Goal: Task Accomplishment & Management: Use online tool/utility

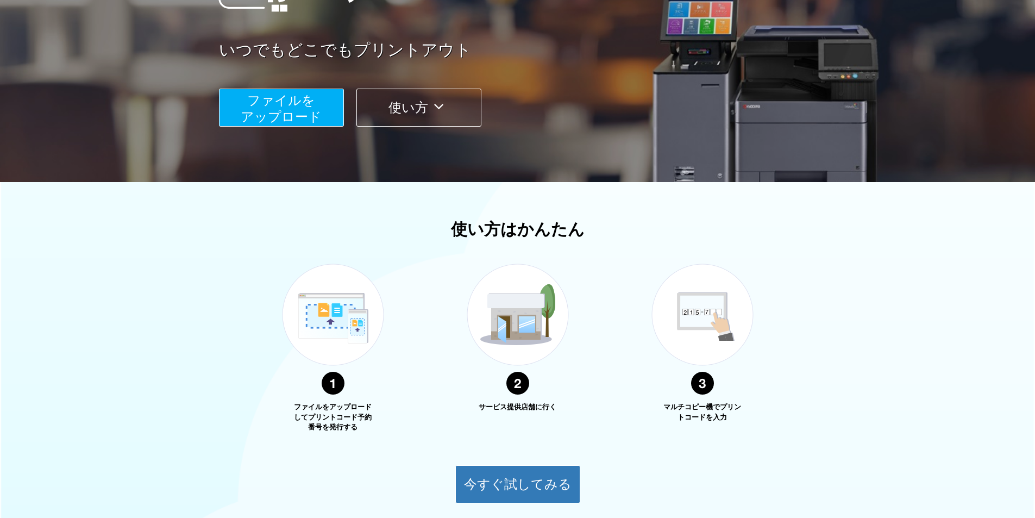
scroll to position [254, 0]
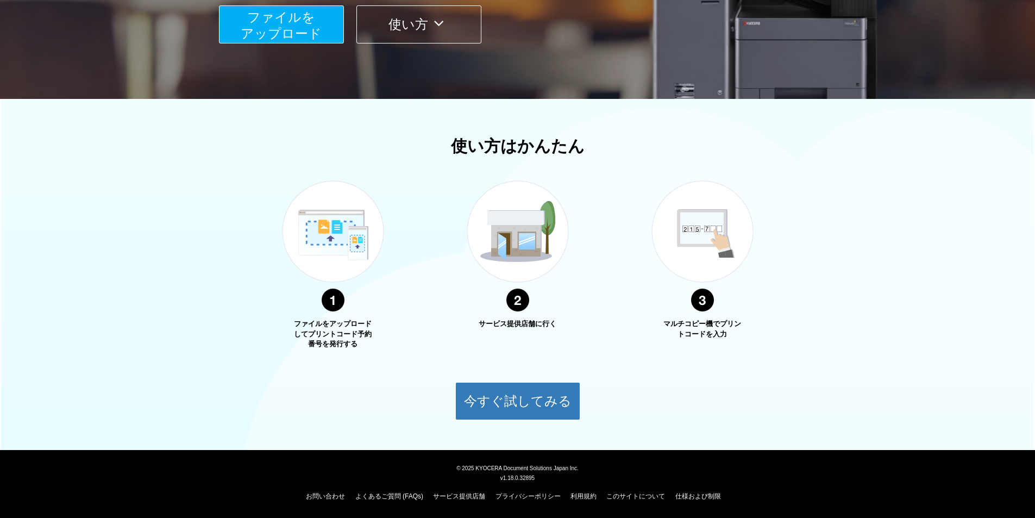
click at [381, 353] on div "使い方はかんたん ファイルをアップロードしてプリントコード予約番号を発行する サービス提供店舗に行く マルチコピー機でプリントコードを入力 今すぐ試してみる" at bounding box center [517, 278] width 1035 height 283
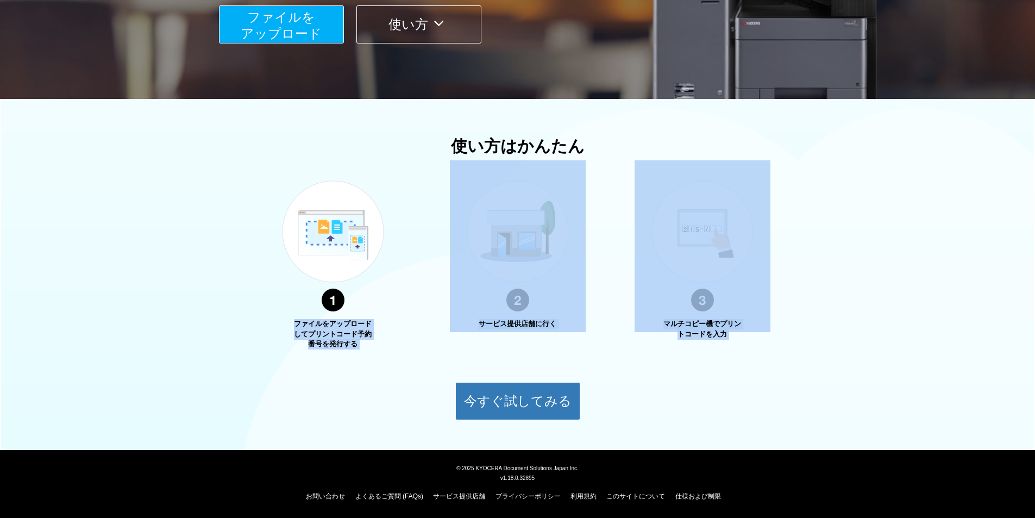
drag, startPoint x: 372, startPoint y: 352, endPoint x: 293, endPoint y: 328, distance: 81.7
click at [293, 328] on div "使い方はかんたん ファイルをアップロードしてプリントコード予約番号を発行する サービス提供店舗に行く マルチコピー機でプリントコードを入力 今すぐ試してみる" at bounding box center [517, 278] width 1035 height 283
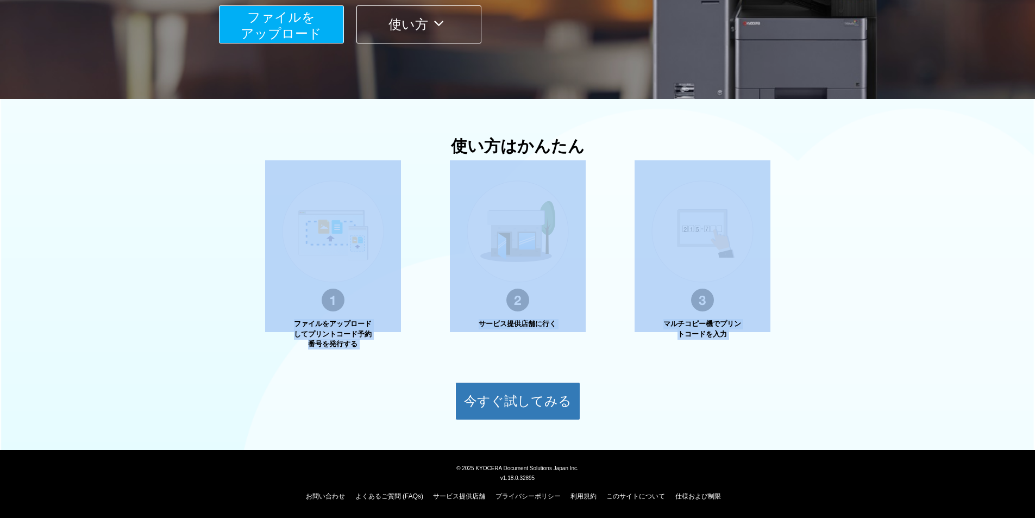
click at [293, 328] on img at bounding box center [333, 246] width 136 height 172
click at [239, 167] on div "使い方はかんたん ファイルをアップロードしてプリントコード予約番号を発行する サービス提供店舗に行く マルチコピー機でプリントコードを入力 今すぐ試してみる" at bounding box center [517, 278] width 1035 height 283
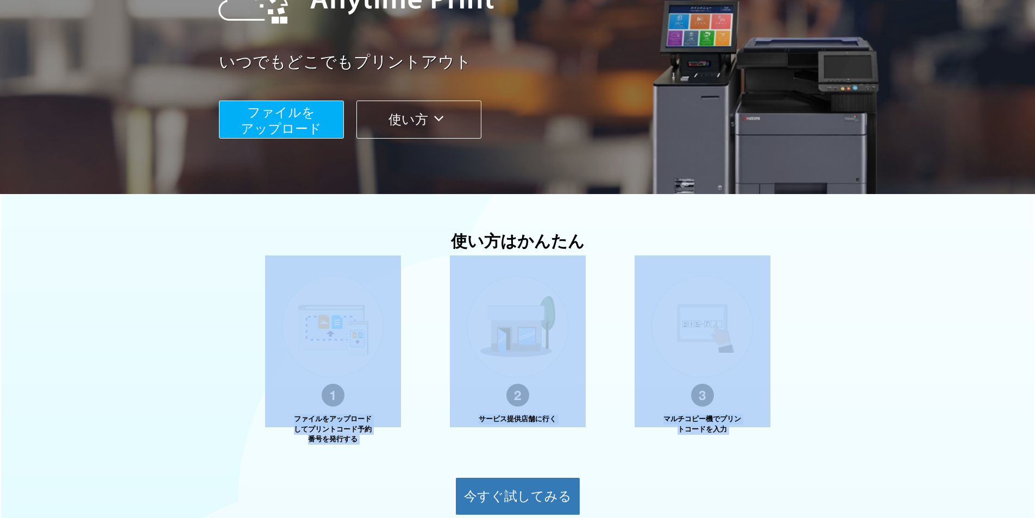
scroll to position [146, 0]
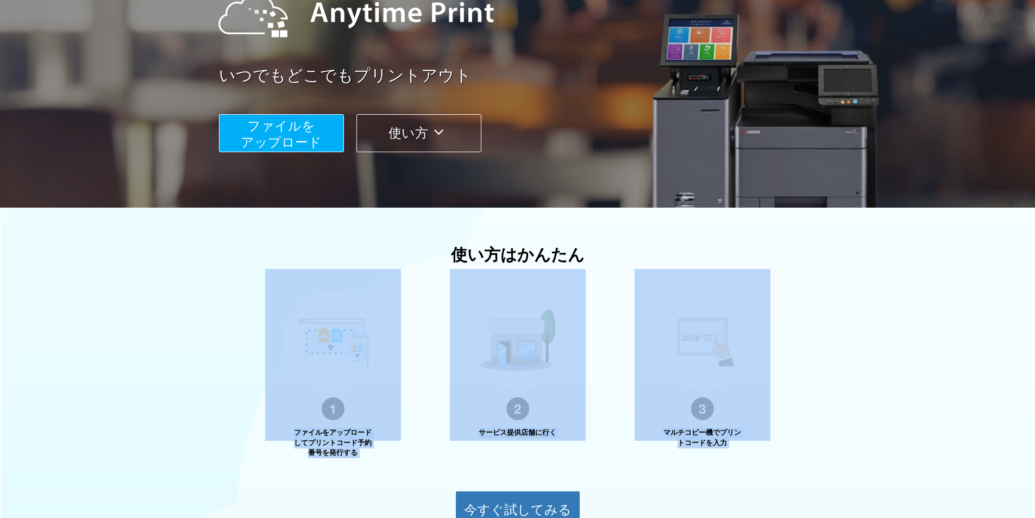
click at [255, 342] on div "使い方はかんたん ファイルをアップロードしてプリントコード予約番号を発行する サービス提供店舗に行く マルチコピー機でプリントコードを入力 今すぐ試してみる" at bounding box center [517, 387] width 1035 height 283
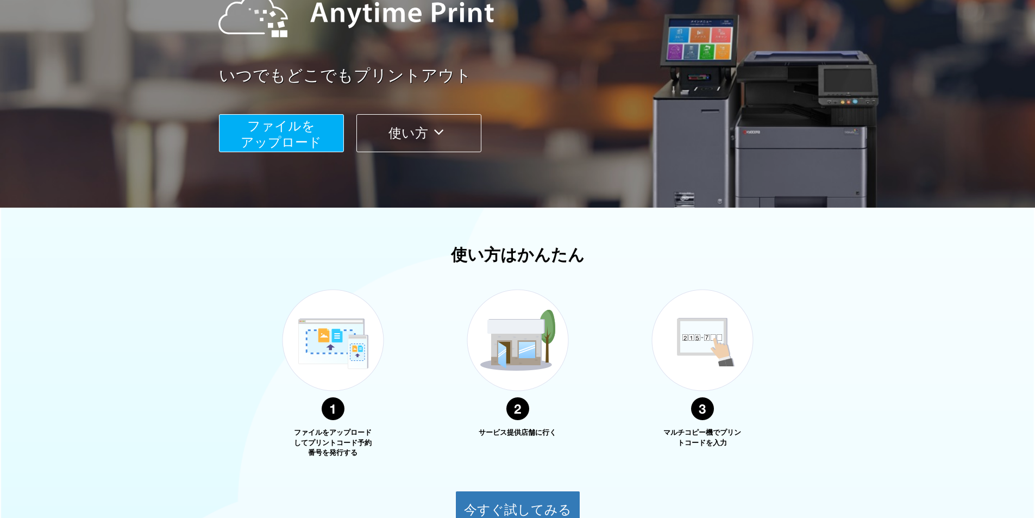
click at [261, 130] on span "ファイルを ​​アップロード" at bounding box center [281, 133] width 81 height 31
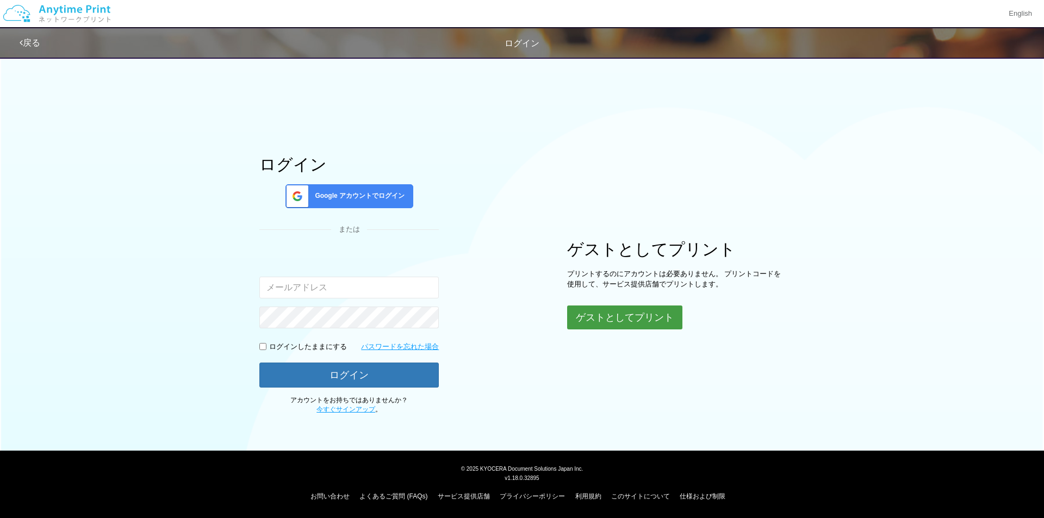
click at [596, 315] on button "ゲストとしてプリント" at bounding box center [624, 317] width 115 height 24
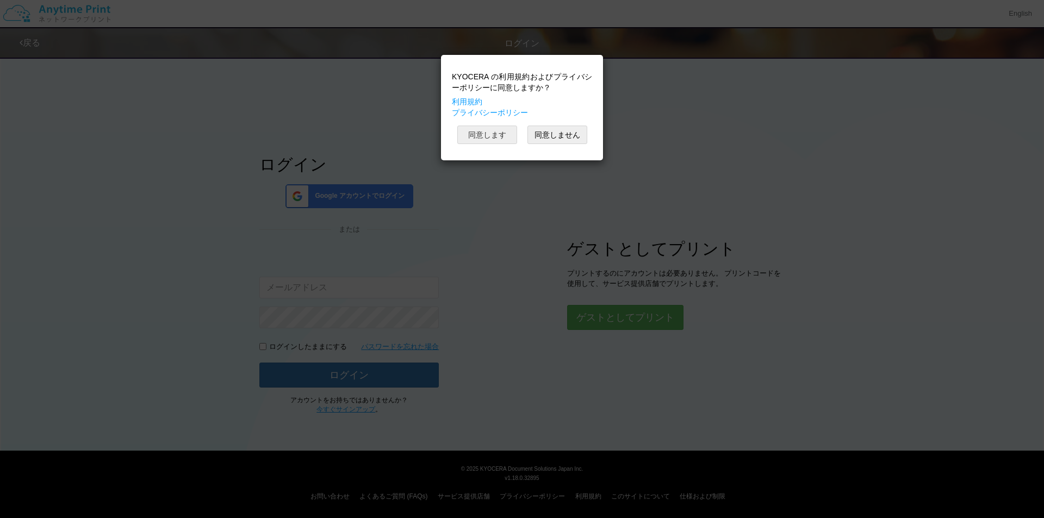
click at [488, 139] on button "同意します" at bounding box center [487, 135] width 60 height 18
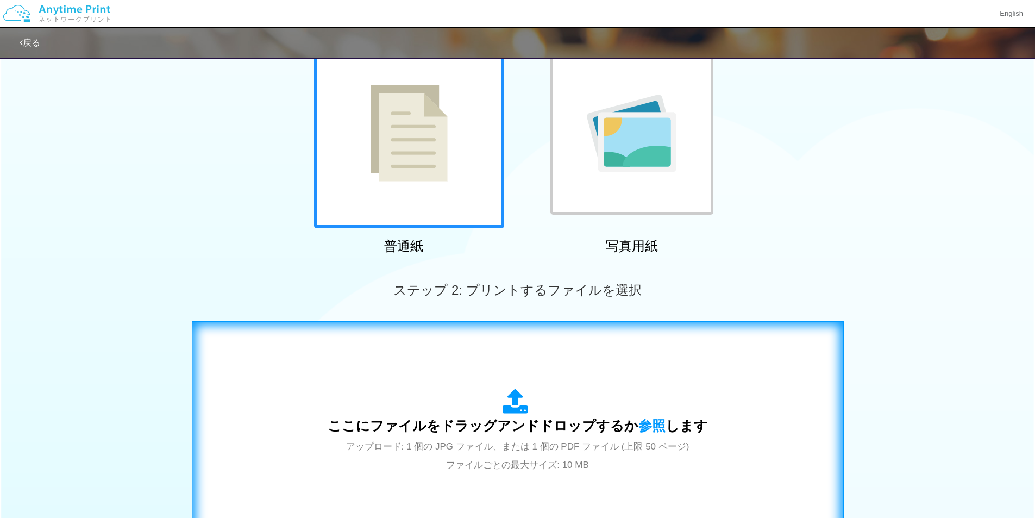
scroll to position [272, 0]
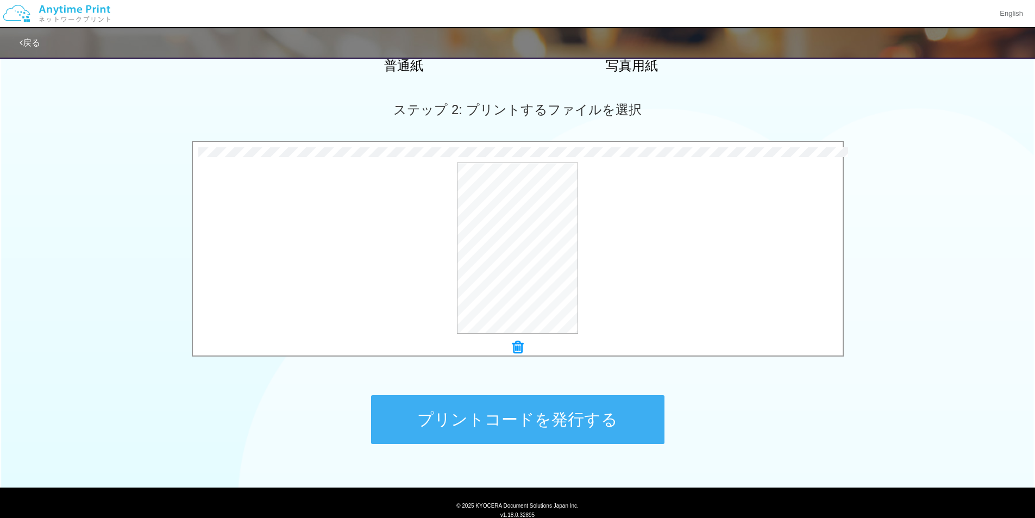
click at [318, 378] on div "ステップ 1: 用紙の種類を選択 普通紙 写真用紙 普通紙 写真用紙 previous next slide 1 of 2 comma.current.act…" at bounding box center [517, 127] width 1035 height 697
click at [516, 242] on button "プレビュー" at bounding box center [522, 248] width 51 height 17
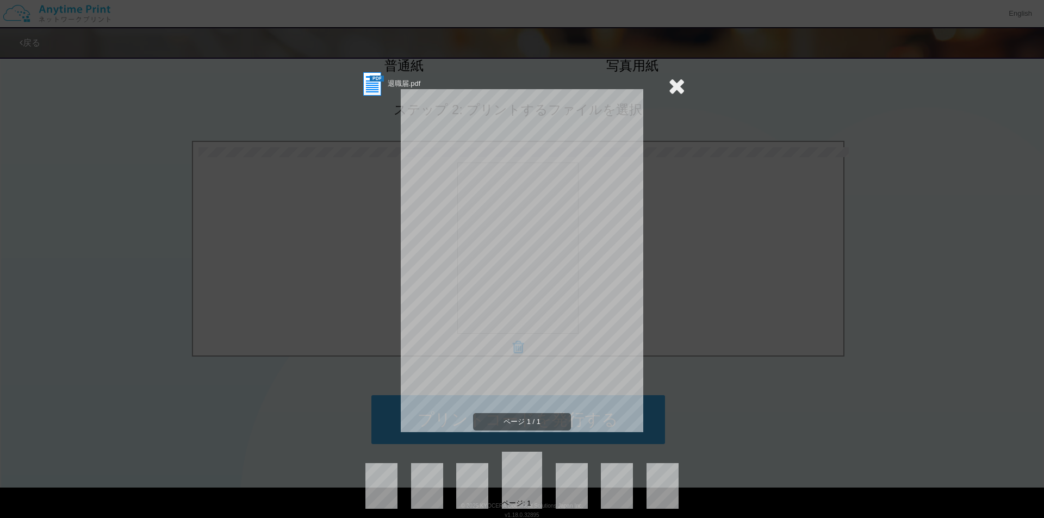
click at [676, 89] on icon at bounding box center [676, 86] width 17 height 22
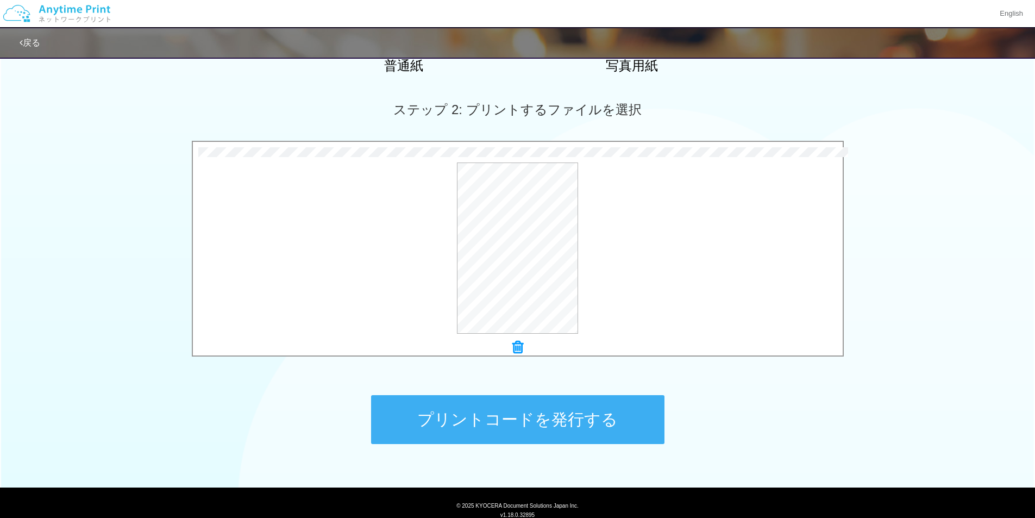
click at [534, 412] on button "プリントコードを発行する" at bounding box center [517, 419] width 293 height 49
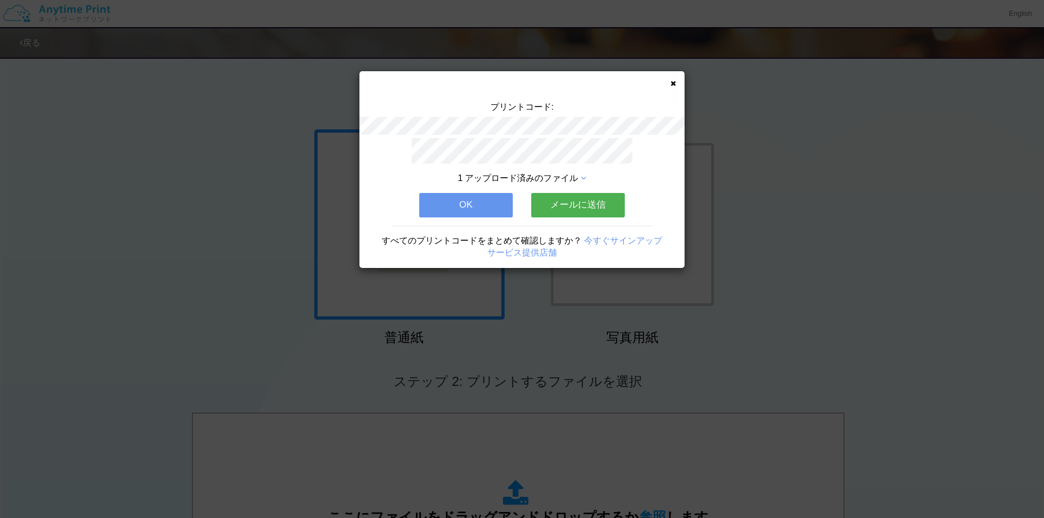
drag, startPoint x: 404, startPoint y: 143, endPoint x: 595, endPoint y: 159, distance: 191.4
click at [595, 159] on div "1 アップロード済みのファイル OK メールに送信 すべてのプリントコードをまとめて確認しますか？ 今すぐサインアップ サービス提供店舗" at bounding box center [521, 203] width 325 height 130
click at [595, 159] on p at bounding box center [522, 152] width 228 height 29
click at [591, 113] on div "プリントコード:" at bounding box center [521, 119] width 325 height 37
click at [676, 82] on div "プリントコード: 1 アップロード済みのファイル OK メールに送信 すべてのプリントコードをまとめて確認しますか？ 今すぐサインアップ サービス提供店舗" at bounding box center [521, 169] width 325 height 197
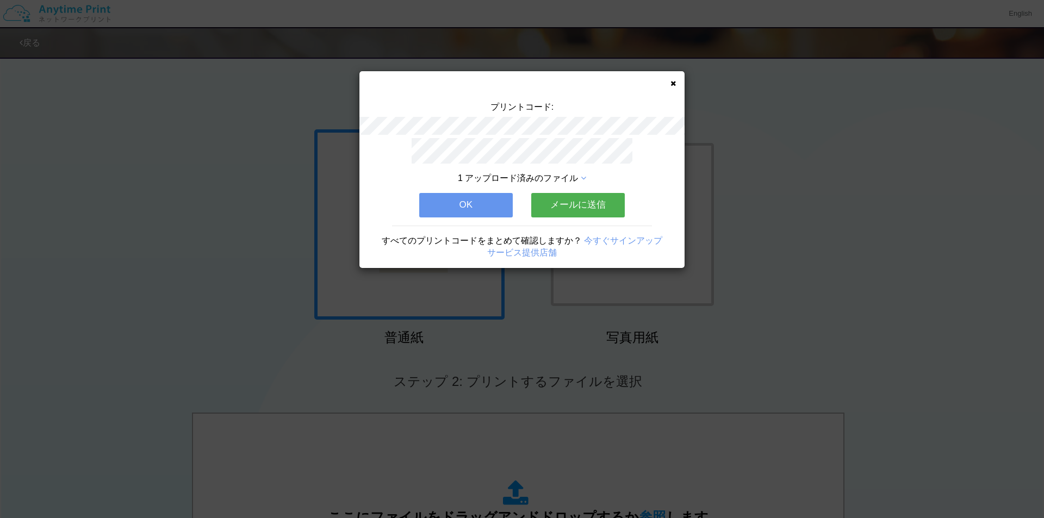
click at [670, 83] on icon at bounding box center [672, 83] width 5 height 7
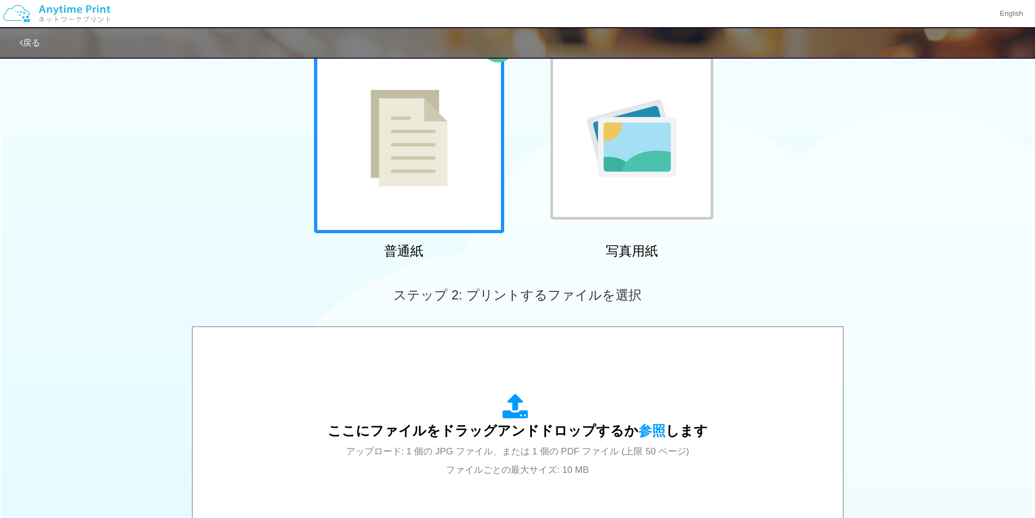
scroll to position [309, 0]
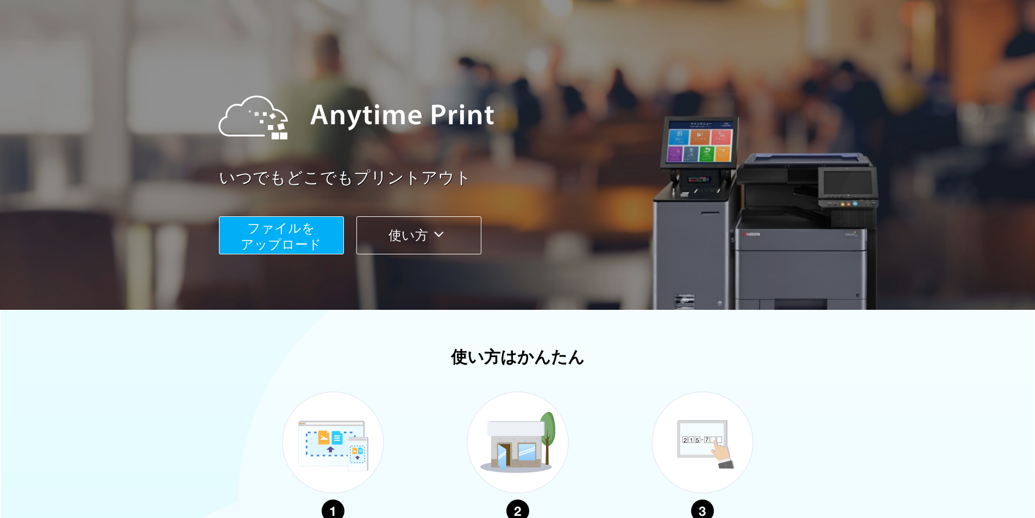
scroll to position [254, 0]
